Goal: Task Accomplishment & Management: Manage account settings

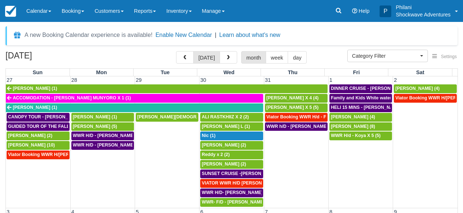
select select
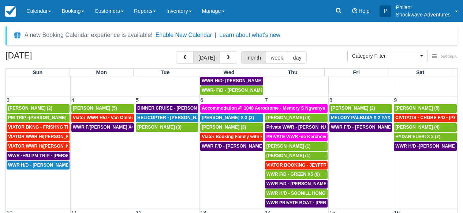
scroll to position [33, 0]
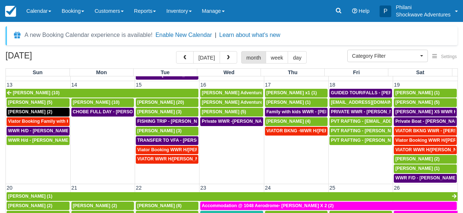
scroll to position [198, 0]
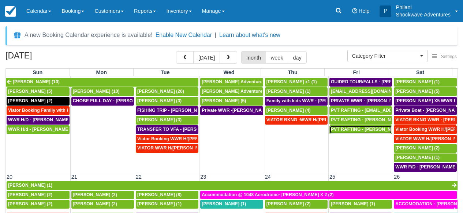
click at [364, 130] on span "PVT RAFTING - [PERSON_NAME] (10)" at bounding box center [371, 129] width 80 height 5
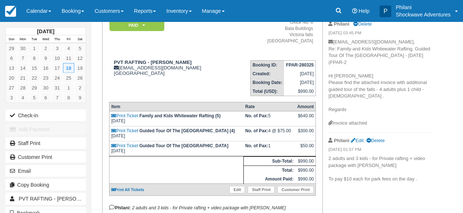
scroll to position [54, 0]
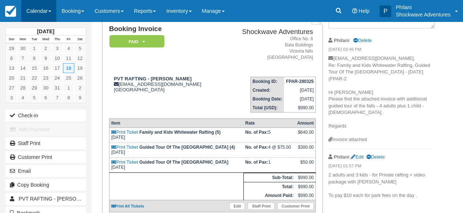
click at [38, 21] on link "Calendar" at bounding box center [38, 11] width 35 height 22
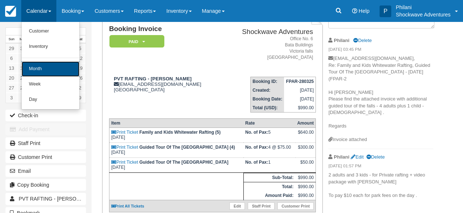
click at [57, 70] on link "Month" at bounding box center [51, 68] width 58 height 15
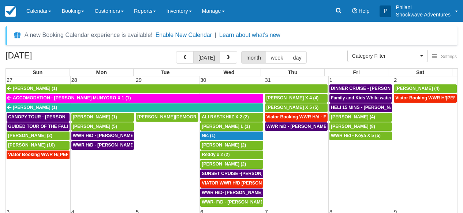
select select
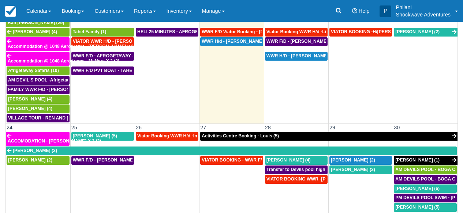
scroll to position [362, 0]
